Goal: Task Accomplishment & Management: Use online tool/utility

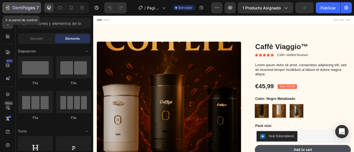
click at [23, 9] on icon "button" at bounding box center [23, 8] width 23 height 5
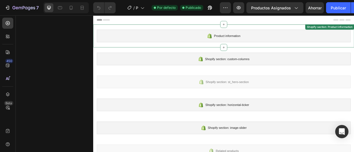
click at [166, 34] on div "Product information" at bounding box center [259, 41] width 323 height 16
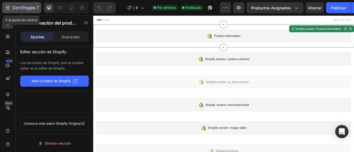
click at [6, 4] on div "7" at bounding box center [22, 7] width 34 height 7
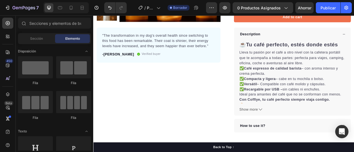
scroll to position [193, 0]
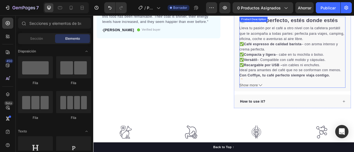
click at [301, 104] on button "Show more" at bounding box center [346, 104] width 135 height 7
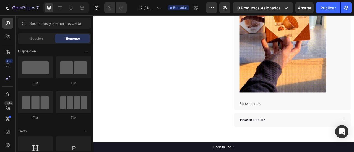
scroll to position [388, 0]
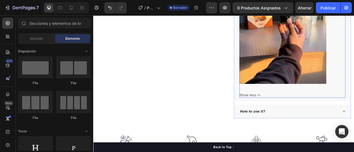
click at [294, 115] on span "Show less" at bounding box center [289, 117] width 21 height 7
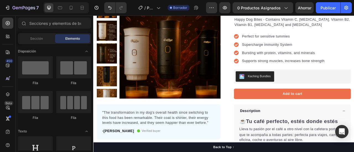
scroll to position [0, 0]
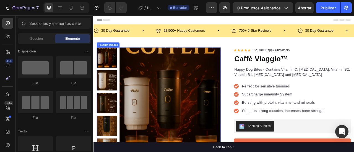
click at [222, 125] on img at bounding box center [190, 120] width 129 height 129
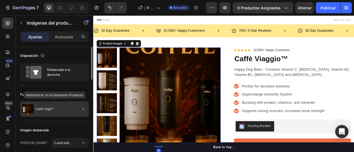
click at [54, 109] on div "Café Viaje™" at bounding box center [54, 109] width 69 height 15
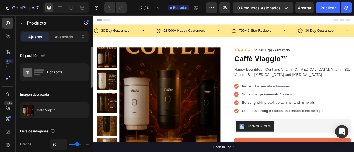
click at [157, 88] on img at bounding box center [190, 120] width 129 height 129
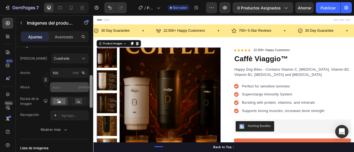
scroll to position [93, 0]
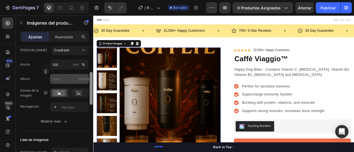
drag, startPoint x: 90, startPoint y: 57, endPoint x: 89, endPoint y: 83, distance: 25.5
click at [89, 83] on div "Disposición Destacado a la derecha Fuente del producto Café Viaje™ Imagen desta…" at bounding box center [54, 107] width 77 height 121
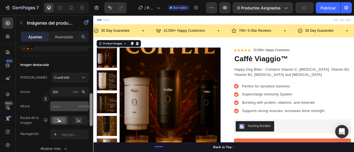
scroll to position [88, 0]
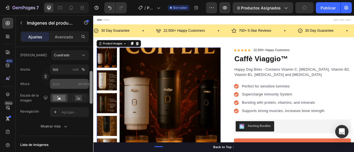
drag, startPoint x: 91, startPoint y: 81, endPoint x: 87, endPoint y: 80, distance: 4.6
click at [87, 80] on div "Disposición Destacado a la derecha Fuente del producto Café Viaje™ Imagen desta…" at bounding box center [54, 107] width 77 height 121
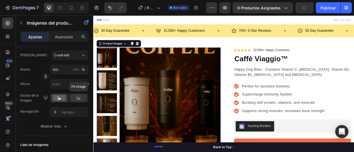
click at [79, 96] on rect at bounding box center [78, 98] width 7 height 6
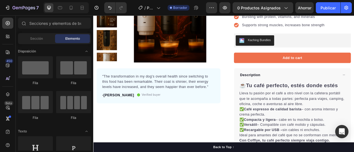
scroll to position [78, 0]
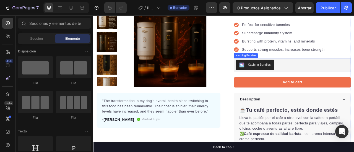
click at [339, 78] on div "Kaching Bundles" at bounding box center [346, 78] width 144 height 13
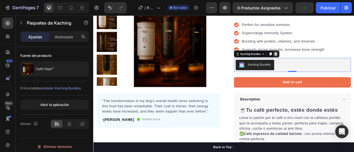
click at [323, 64] on icon at bounding box center [325, 64] width 4 height 4
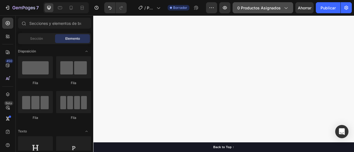
scroll to position [1330, 0]
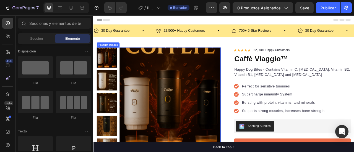
click at [182, 107] on img at bounding box center [190, 120] width 129 height 129
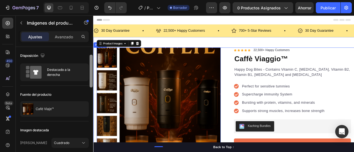
scroll to position [6, 0]
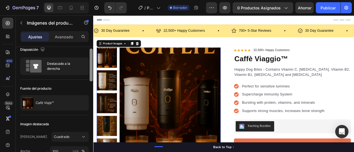
drag, startPoint x: 185, startPoint y: 84, endPoint x: 95, endPoint y: 102, distance: 91.7
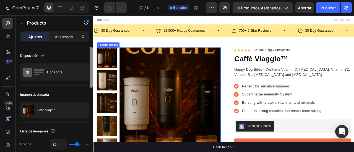
scroll to position [1, 0]
drag, startPoint x: 185, startPoint y: 72, endPoint x: 99, endPoint y: 103, distance: 91.3
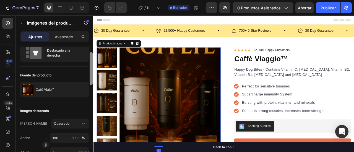
scroll to position [24, 0]
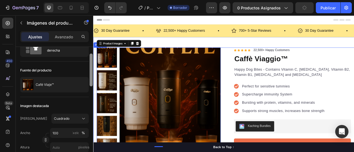
drag, startPoint x: 185, startPoint y: 79, endPoint x: 94, endPoint y: 125, distance: 101.6
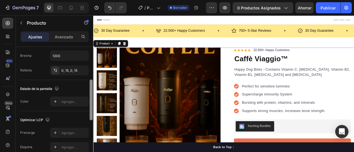
scroll to position [90, 0]
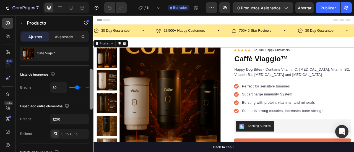
click at [88, 74] on div "Lista de imágenes" at bounding box center [54, 74] width 69 height 9
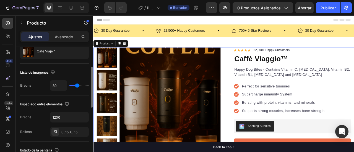
type input "19"
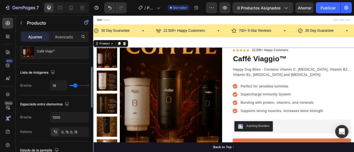
type input "17"
type input "24"
type input "27"
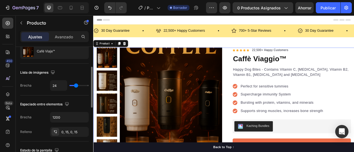
type input "27"
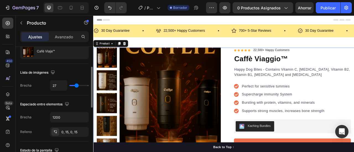
type input "29"
type input "39"
type input "50"
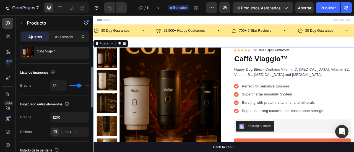
type input "50"
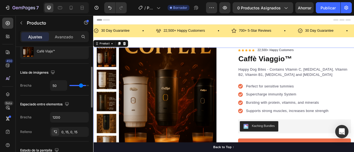
type input "67"
type input "80"
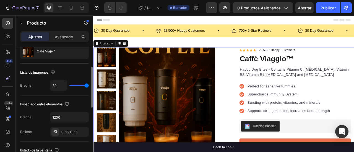
type input "68"
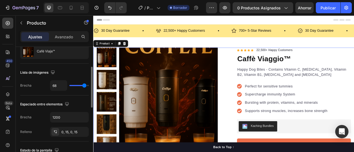
type input "57"
type input "51"
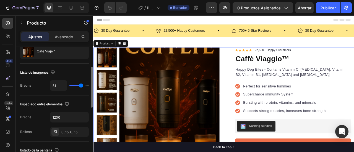
type input "41"
type input "33"
type input "31"
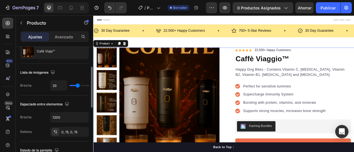
type input "31"
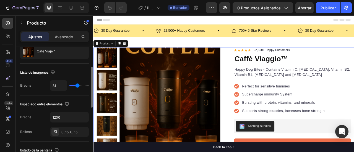
type input "22"
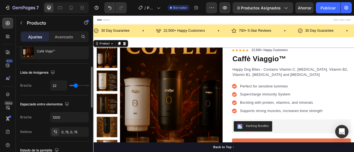
type input "12"
type input "10"
type input "9"
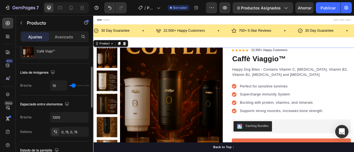
type input "9"
type input "8"
type input "6"
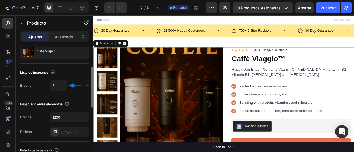
type input "5"
type input "6"
type input "11"
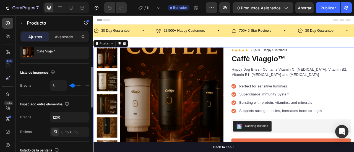
type input "11"
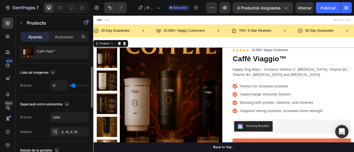
type input "15"
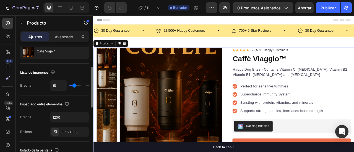
type input "17"
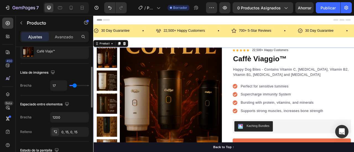
type input "18"
type input "19"
type input "23"
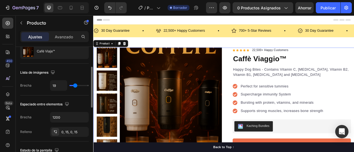
type input "23"
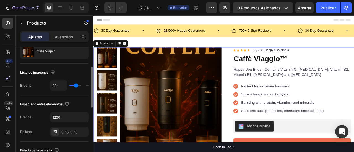
type input "24"
type input "25"
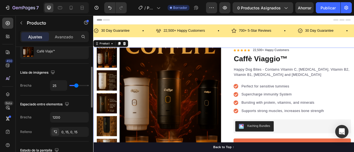
type input "27"
type input "28"
type input "26"
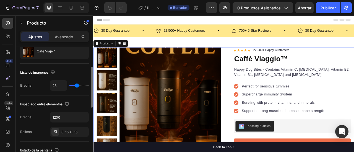
type input "26"
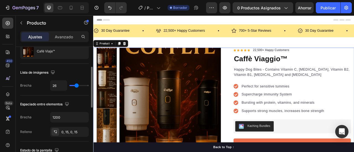
type input "25"
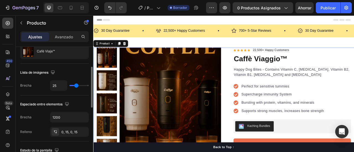
type input "25"
click at [76, 85] on input "range" at bounding box center [78, 85] width 19 height 1
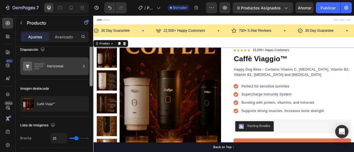
scroll to position [4, 0]
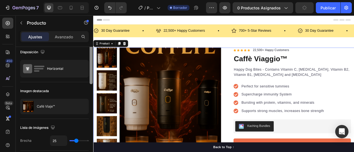
drag, startPoint x: 92, startPoint y: 90, endPoint x: 87, endPoint y: 57, distance: 33.3
click at [87, 57] on div "Disposición Horizontal Imagen destacada Café Viaje™ Lista de imágenes Brecha 25…" at bounding box center [54, 107] width 77 height 121
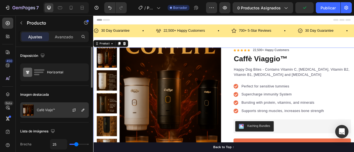
click at [53, 104] on div "Café Viaje™" at bounding box center [54, 110] width 69 height 15
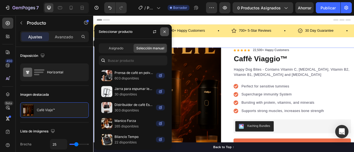
click at [164, 34] on button "button" at bounding box center [164, 31] width 9 height 9
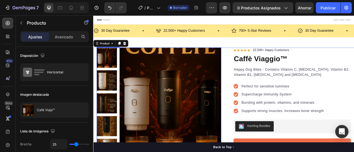
click at [203, 82] on img at bounding box center [190, 120] width 129 height 129
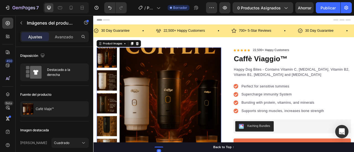
click at [182, 143] on img at bounding box center [190, 120] width 129 height 129
click at [83, 142] on icon at bounding box center [84, 144] width 6 height 6
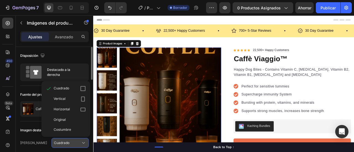
click at [83, 142] on icon at bounding box center [84, 144] width 6 height 6
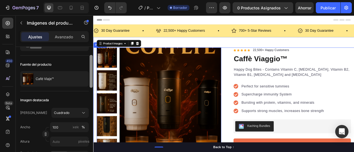
drag, startPoint x: 186, startPoint y: 90, endPoint x: 94, endPoint y: 99, distance: 93.1
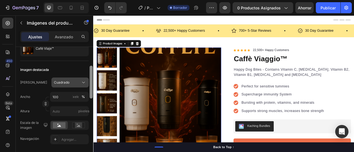
scroll to position [63, 0]
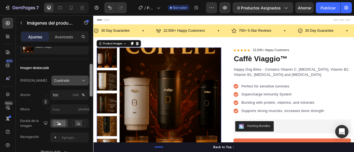
click at [65, 83] on button "Cuadrado" at bounding box center [69, 81] width 37 height 10
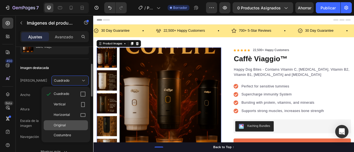
click at [64, 126] on font "Original" at bounding box center [60, 125] width 12 height 4
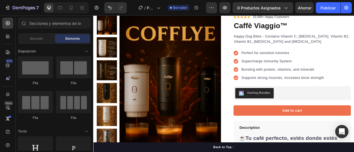
scroll to position [0, 0]
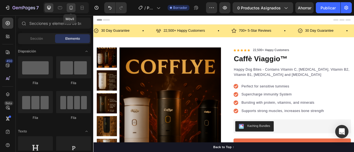
click at [74, 8] on div at bounding box center [71, 7] width 9 height 9
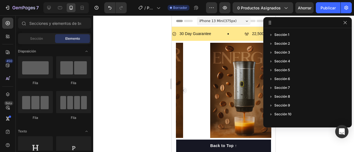
click at [139, 64] on div at bounding box center [223, 83] width 261 height 137
click at [343, 25] on button "button" at bounding box center [345, 22] width 7 height 7
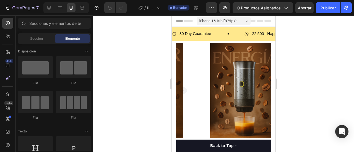
click at [246, 21] on icon at bounding box center [247, 20] width 2 height 1
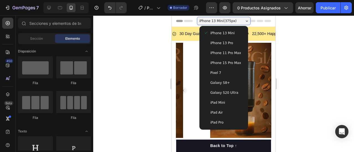
click at [228, 65] on span "iPhone 15 Pro Max" at bounding box center [226, 63] width 31 height 6
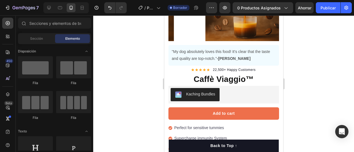
scroll to position [98, 0]
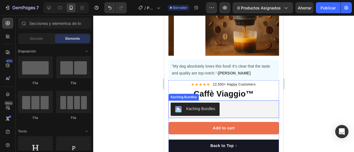
click at [231, 107] on div "Kaching Bundles" at bounding box center [223, 109] width 106 height 13
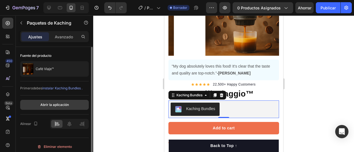
click at [62, 105] on font "Abrir la aplicación" at bounding box center [54, 105] width 28 height 4
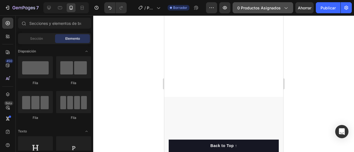
scroll to position [936, 0]
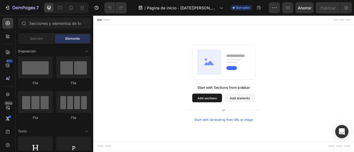
click at [236, 126] on button "Add sections" at bounding box center [238, 120] width 38 height 11
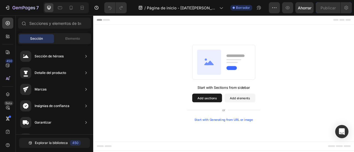
drag, startPoint x: 264, startPoint y: 73, endPoint x: 191, endPoint y: 89, distance: 73.9
drag, startPoint x: 261, startPoint y: 57, endPoint x: 98, endPoint y: 89, distance: 165.5
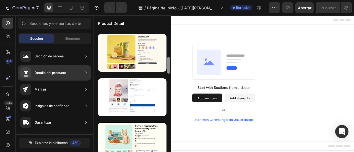
scroll to position [257, 0]
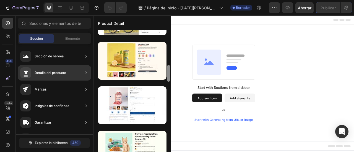
click at [85, 77] on div at bounding box center [86, 73] width 6 height 11
click at [75, 74] on div "Detalle del producto" at bounding box center [54, 72] width 73 height 15
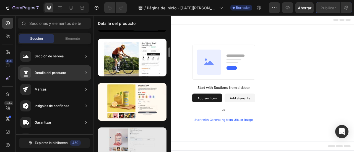
scroll to position [224, 0]
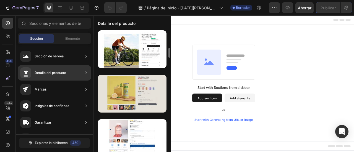
click at [125, 95] on div at bounding box center [132, 94] width 69 height 38
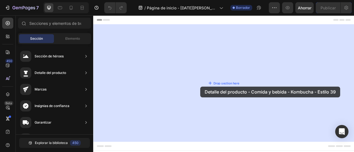
drag, startPoint x: 218, startPoint y: 111, endPoint x: 226, endPoint y: 103, distance: 11.3
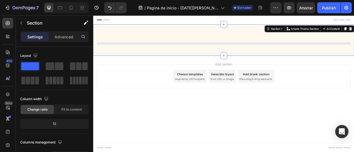
click at [155, 101] on div "Header Section 1 You can create reusable sections Create Theme Section AI Conte…" at bounding box center [259, 74] width 332 height 119
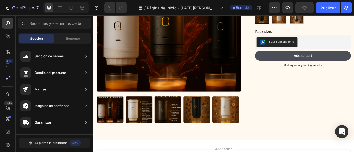
scroll to position [64, 0]
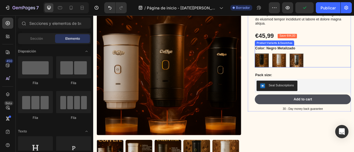
click at [322, 67] on img at bounding box center [329, 72] width 17 height 17
click at [321, 64] on input "Blanco Metalizado Blanco Metalizado" at bounding box center [321, 64] width 0 height 0
radio input "true"
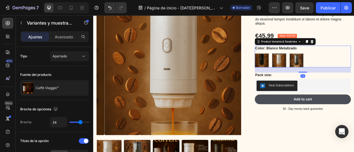
click at [304, 72] on img at bounding box center [307, 72] width 17 height 17
click at [299, 64] on input "Negro Metalizado Negro Metalizado" at bounding box center [299, 64] width 0 height 0
radio input "true"
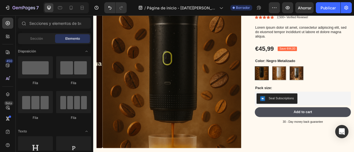
scroll to position [0, 0]
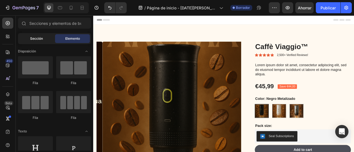
click at [31, 37] on font "Sección" at bounding box center [36, 39] width 13 height 4
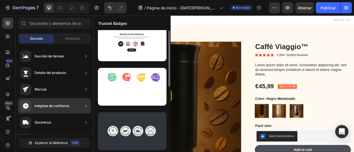
scroll to position [97, 0]
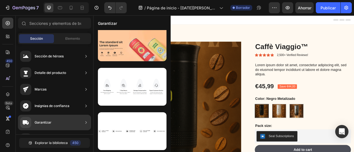
click at [55, 118] on div "Garantizar" at bounding box center [54, 122] width 73 height 15
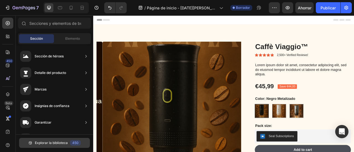
click at [62, 146] on button "Explorar la biblioteca 450" at bounding box center [54, 143] width 71 height 10
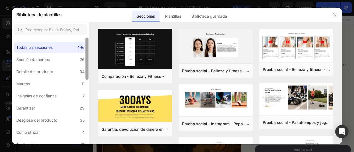
scroll to position [107, 0]
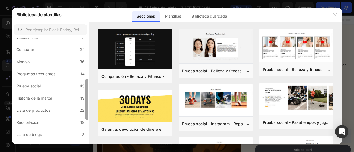
drag, startPoint x: 85, startPoint y: 49, endPoint x: 86, endPoint y: 56, distance: 7.3
click at [86, 56] on div at bounding box center [87, 91] width 4 height 107
click at [48, 50] on label "Comparar 24" at bounding box center [50, 49] width 73 height 11
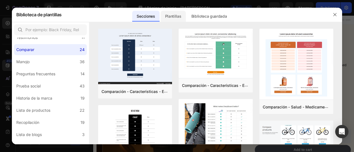
click at [183, 17] on div "Plantillas" at bounding box center [173, 16] width 25 height 11
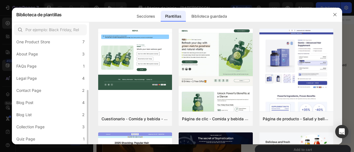
scroll to position [103, 0]
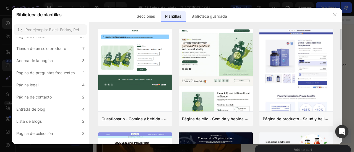
drag, startPoint x: 341, startPoint y: 37, endPoint x: 337, endPoint y: 66, distance: 29.1
click at [337, 66] on div "Cuestionario - Comida y bebida - Matcha Glow Shot Añadir a la página Avance Pág…" at bounding box center [215, 87] width 253 height 116
drag, startPoint x: 341, startPoint y: 42, endPoint x: 352, endPoint y: 67, distance: 27.8
click at [352, 67] on div "Biblioteca [PERSON_NAME] Secciones Plantillas Páginas existentes Biblioteca gua…" at bounding box center [177, 76] width 354 height 152
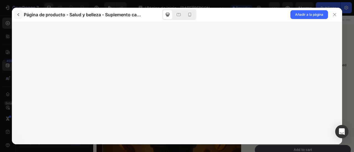
click at [20, 15] on icon "button" at bounding box center [18, 14] width 4 height 4
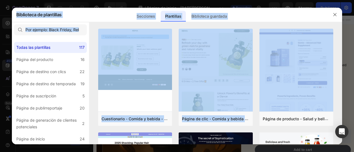
drag, startPoint x: 340, startPoint y: 46, endPoint x: 345, endPoint y: 69, distance: 24.2
click at [345, 69] on div "Biblioteca [PERSON_NAME] Secciones Plantillas Páginas existentes Biblioteca gua…" at bounding box center [177, 76] width 354 height 152
click at [345, 68] on div at bounding box center [177, 76] width 354 height 152
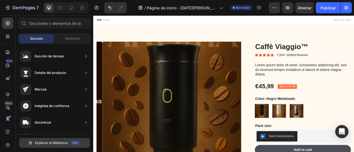
click at [45, 142] on font "Explorar la biblioteca" at bounding box center [51, 143] width 33 height 4
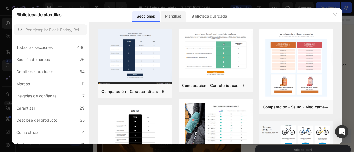
click at [172, 16] on font "Plantillas" at bounding box center [173, 16] width 16 height 5
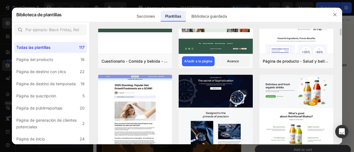
scroll to position [50, 0]
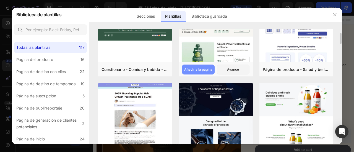
click at [201, 68] on font "Añadir a la página" at bounding box center [198, 70] width 28 height 4
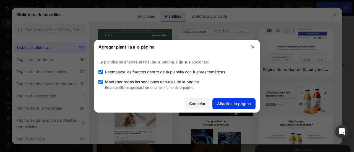
click at [230, 102] on font "Añadir a la página" at bounding box center [234, 104] width 34 height 5
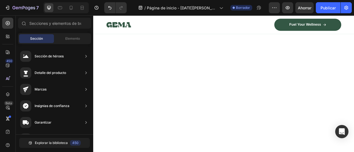
scroll to position [0, 0]
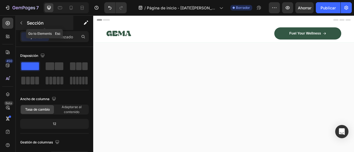
click at [19, 23] on icon "button" at bounding box center [21, 23] width 4 height 4
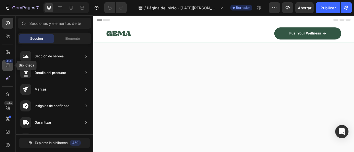
click at [6, 67] on icon at bounding box center [8, 66] width 4 height 4
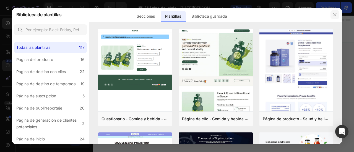
click at [332, 14] on button "button" at bounding box center [335, 14] width 9 height 9
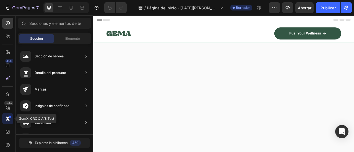
click at [9, 118] on div at bounding box center [7, 118] width 11 height 11
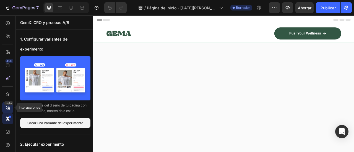
click at [9, 107] on icon at bounding box center [8, 108] width 2 height 2
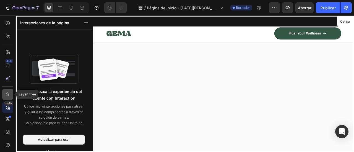
click at [6, 94] on icon at bounding box center [8, 95] width 6 height 6
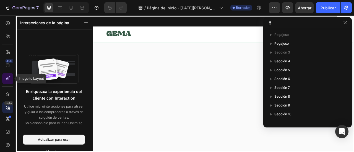
click at [8, 82] on div at bounding box center [7, 78] width 11 height 11
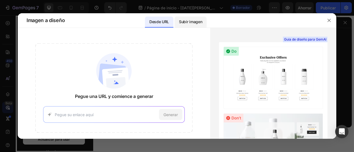
click at [195, 17] on div "Subir imagen" at bounding box center [191, 22] width 32 height 11
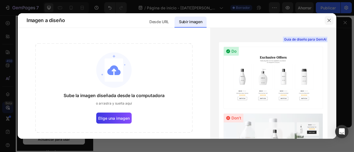
click at [331, 25] on button "button" at bounding box center [329, 20] width 9 height 9
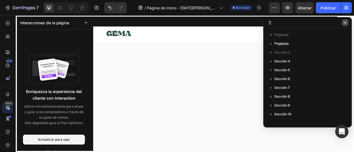
click at [347, 24] on icon "button" at bounding box center [345, 22] width 4 height 4
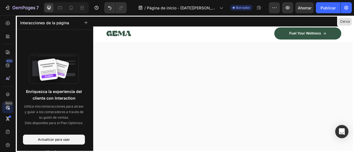
click at [344, 22] on font "Cerca" at bounding box center [345, 21] width 10 height 4
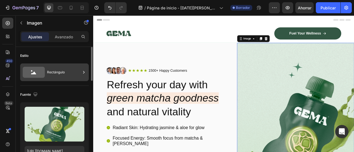
click at [57, 78] on div "Rectángulo" at bounding box center [64, 72] width 34 height 13
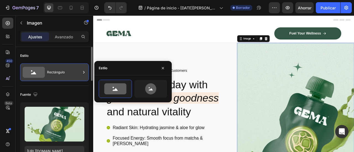
click at [57, 78] on div "Rectángulo" at bounding box center [64, 72] width 34 height 13
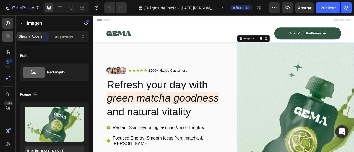
click at [9, 37] on icon at bounding box center [9, 38] width 2 height 2
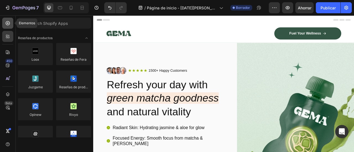
click at [9, 27] on div at bounding box center [7, 23] width 11 height 11
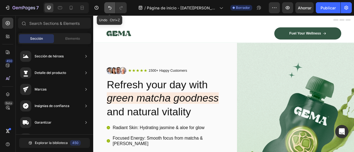
click at [107, 10] on button "Deshacer/Rehacer" at bounding box center [109, 7] width 11 height 11
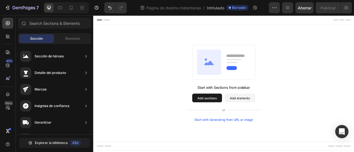
click at [279, 123] on button "Add elements" at bounding box center [279, 120] width 39 height 11
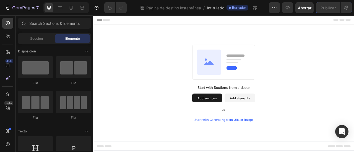
click at [249, 121] on button "Add sections" at bounding box center [238, 120] width 38 height 11
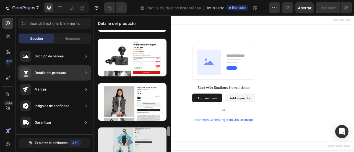
scroll to position [1202, 0]
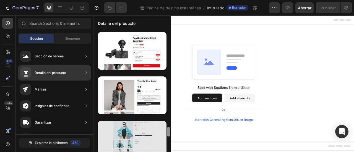
drag, startPoint x: 170, startPoint y: 44, endPoint x: 156, endPoint y: 134, distance: 90.4
click at [156, 134] on div at bounding box center [132, 91] width 77 height 122
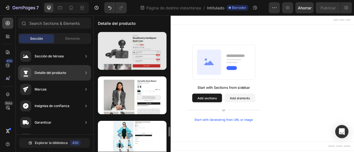
click at [141, 50] on div at bounding box center [132, 51] width 69 height 38
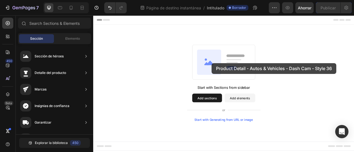
drag, startPoint x: 234, startPoint y: 65, endPoint x: 254, endPoint y: 81, distance: 26.0
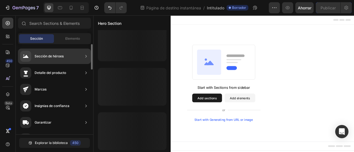
scroll to position [320, 0]
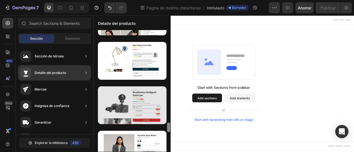
drag, startPoint x: 168, startPoint y: 58, endPoint x: 156, endPoint y: 125, distance: 67.7
click at [156, 125] on div at bounding box center [132, 91] width 77 height 122
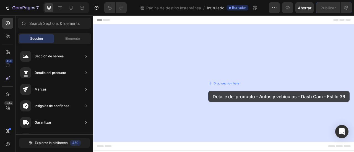
drag, startPoint x: 223, startPoint y: 134, endPoint x: 240, endPoint y: 112, distance: 27.7
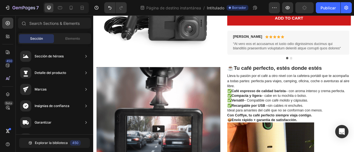
scroll to position [0, 0]
